Goal: Download file/media

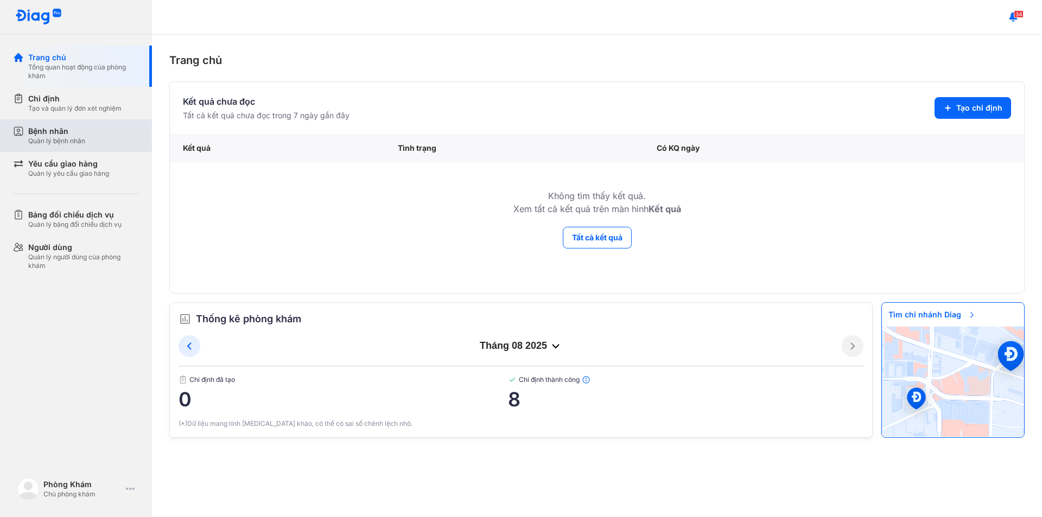
click at [80, 139] on div "Quản lý bệnh nhân" at bounding box center [56, 141] width 57 height 9
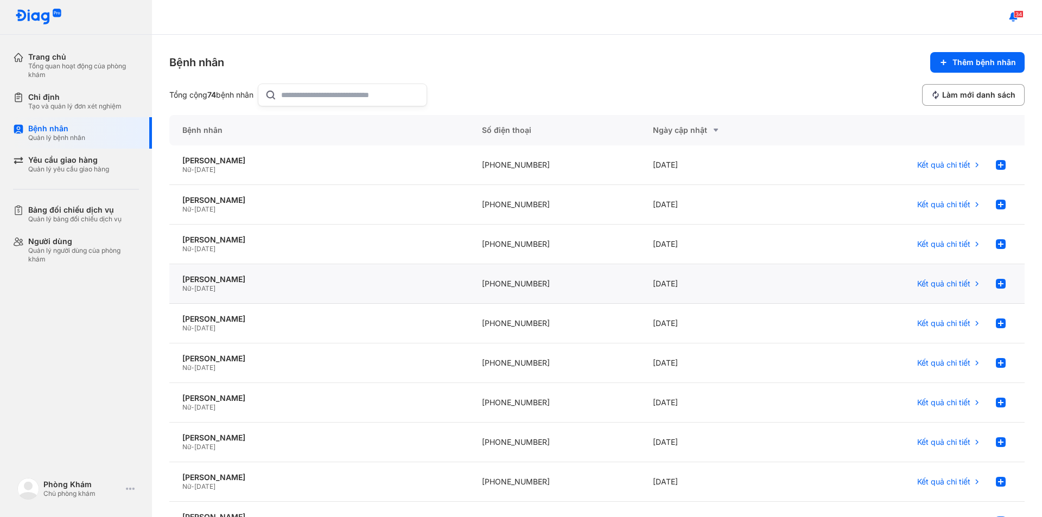
scroll to position [54, 0]
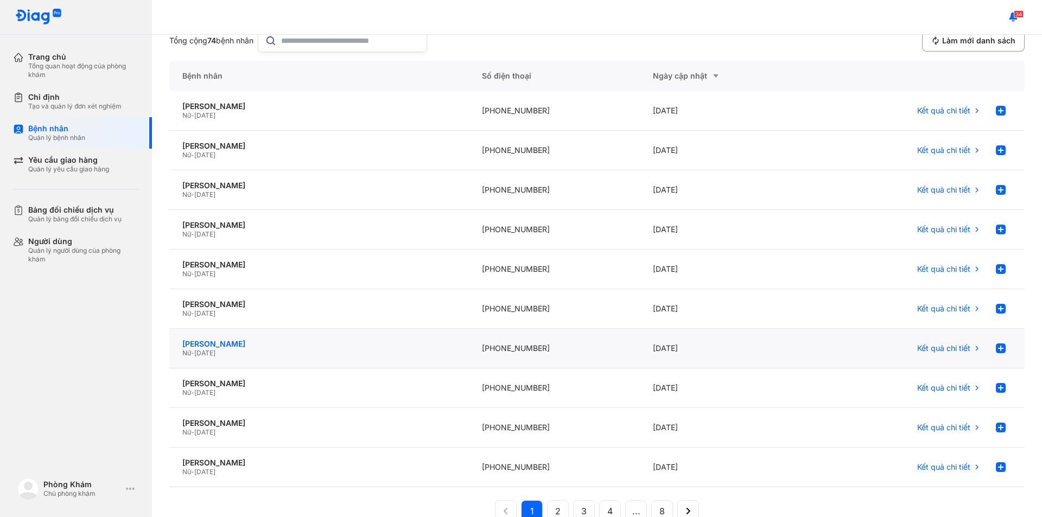
click at [289, 343] on div "[PERSON_NAME]" at bounding box center [318, 344] width 273 height 10
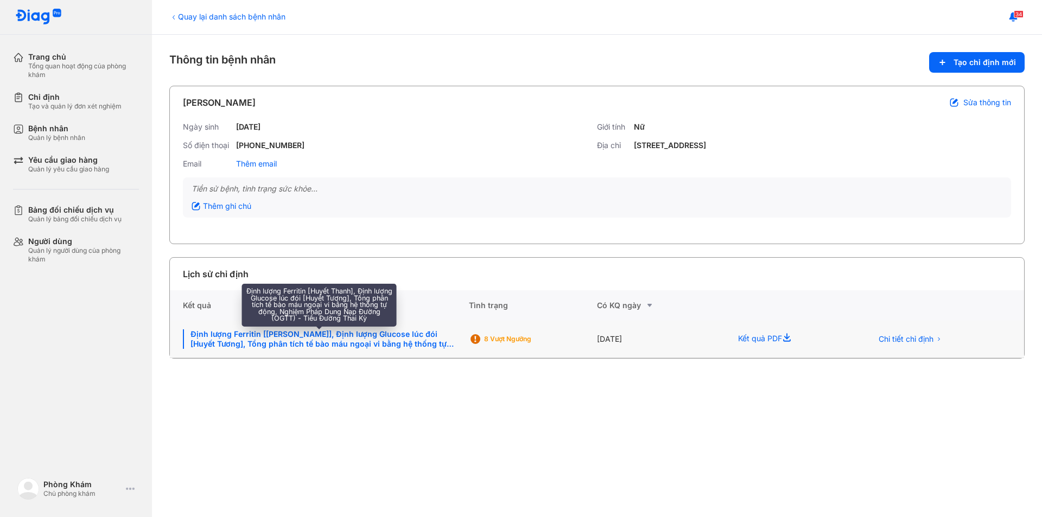
click at [451, 340] on div "Định lượng Ferritin [[PERSON_NAME]], Định lượng Glucose lúc đói [Huyết Tương], …" at bounding box center [319, 339] width 273 height 20
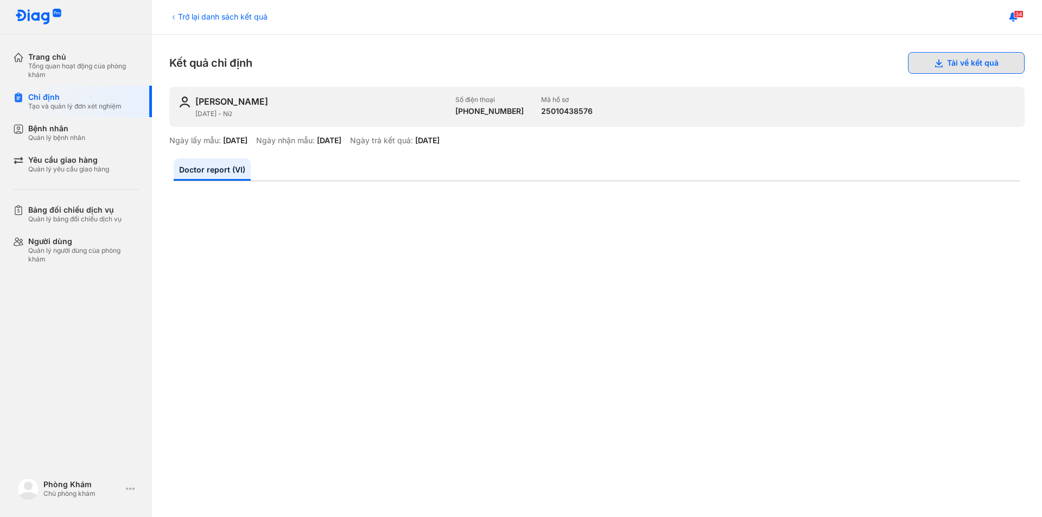
click at [908, 55] on button "Tải về kết quả" at bounding box center [966, 63] width 117 height 22
